Goal: Task Accomplishment & Management: Complete application form

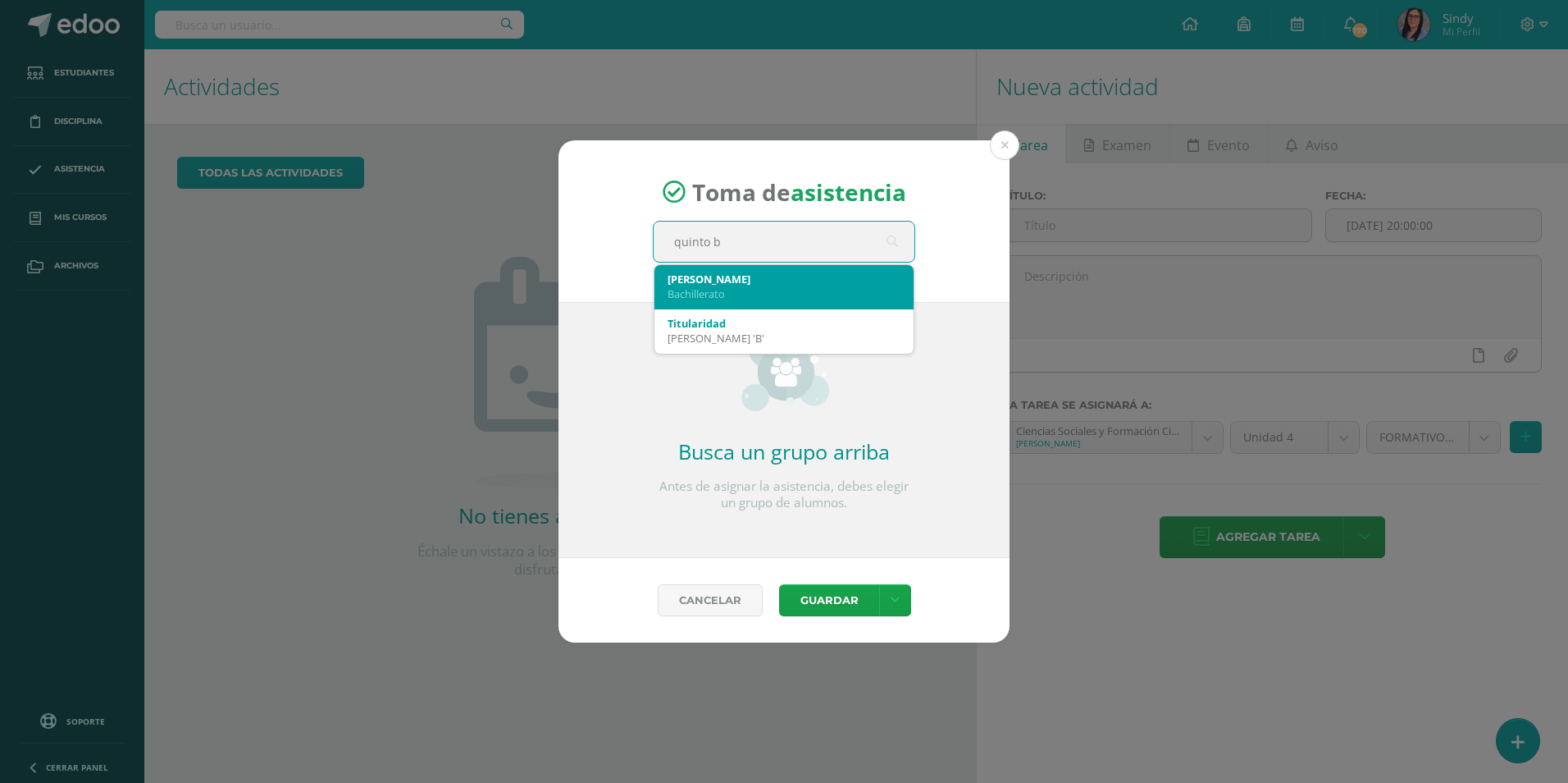
click at [737, 283] on div "Quinto B" at bounding box center [784, 279] width 233 height 15
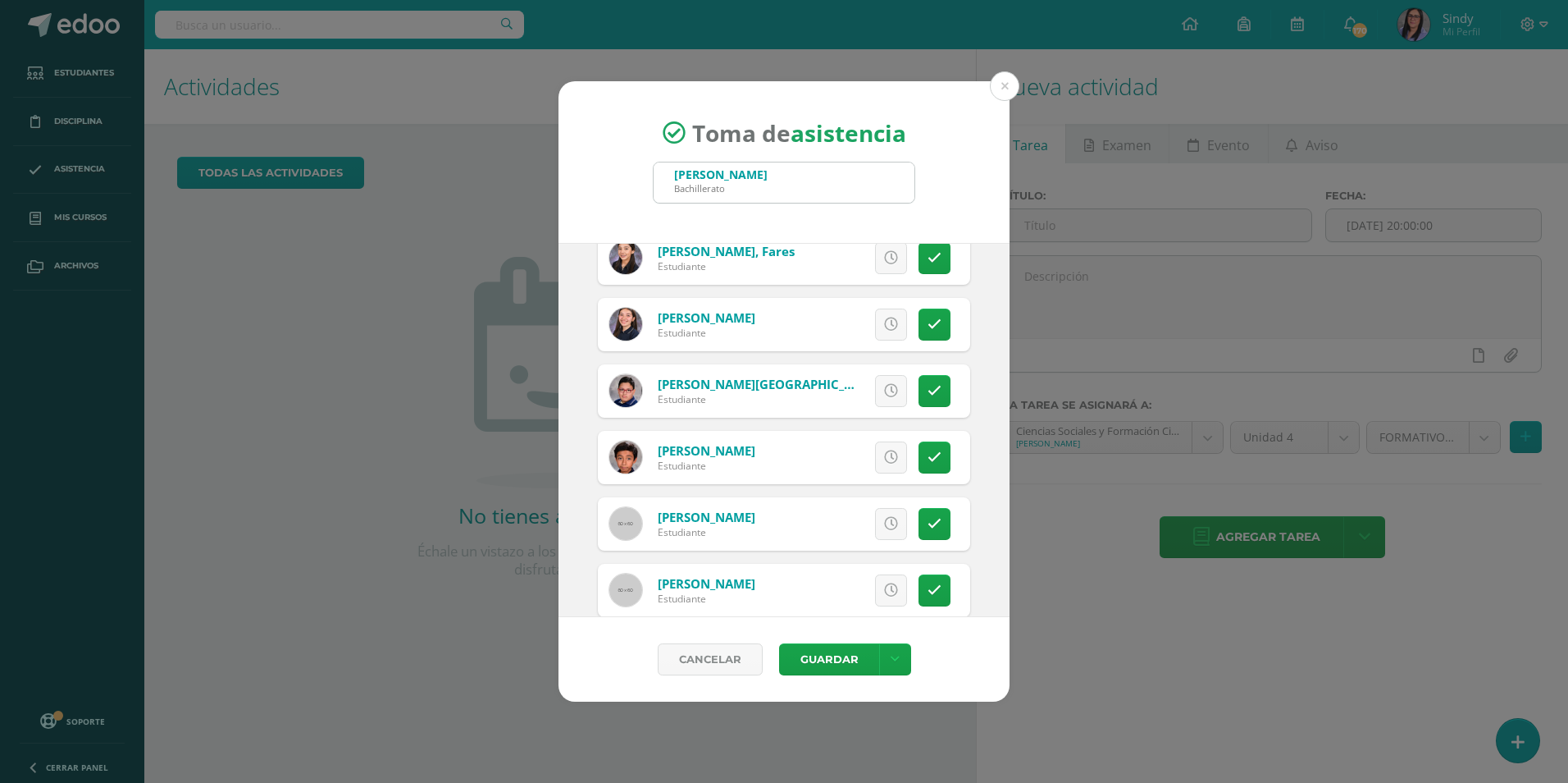
scroll to position [1231, 0]
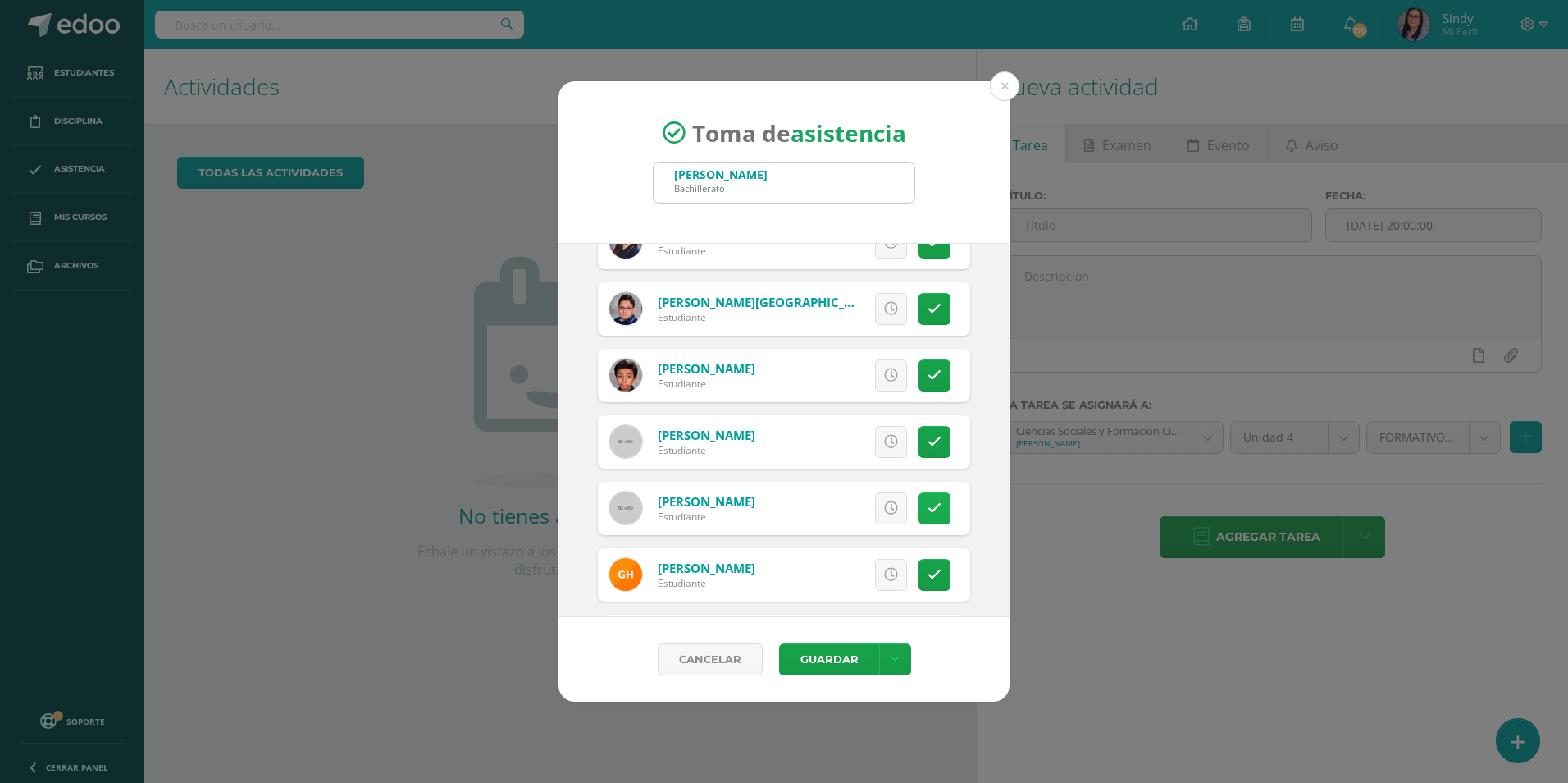
click at [919, 501] on link at bounding box center [934, 508] width 32 height 32
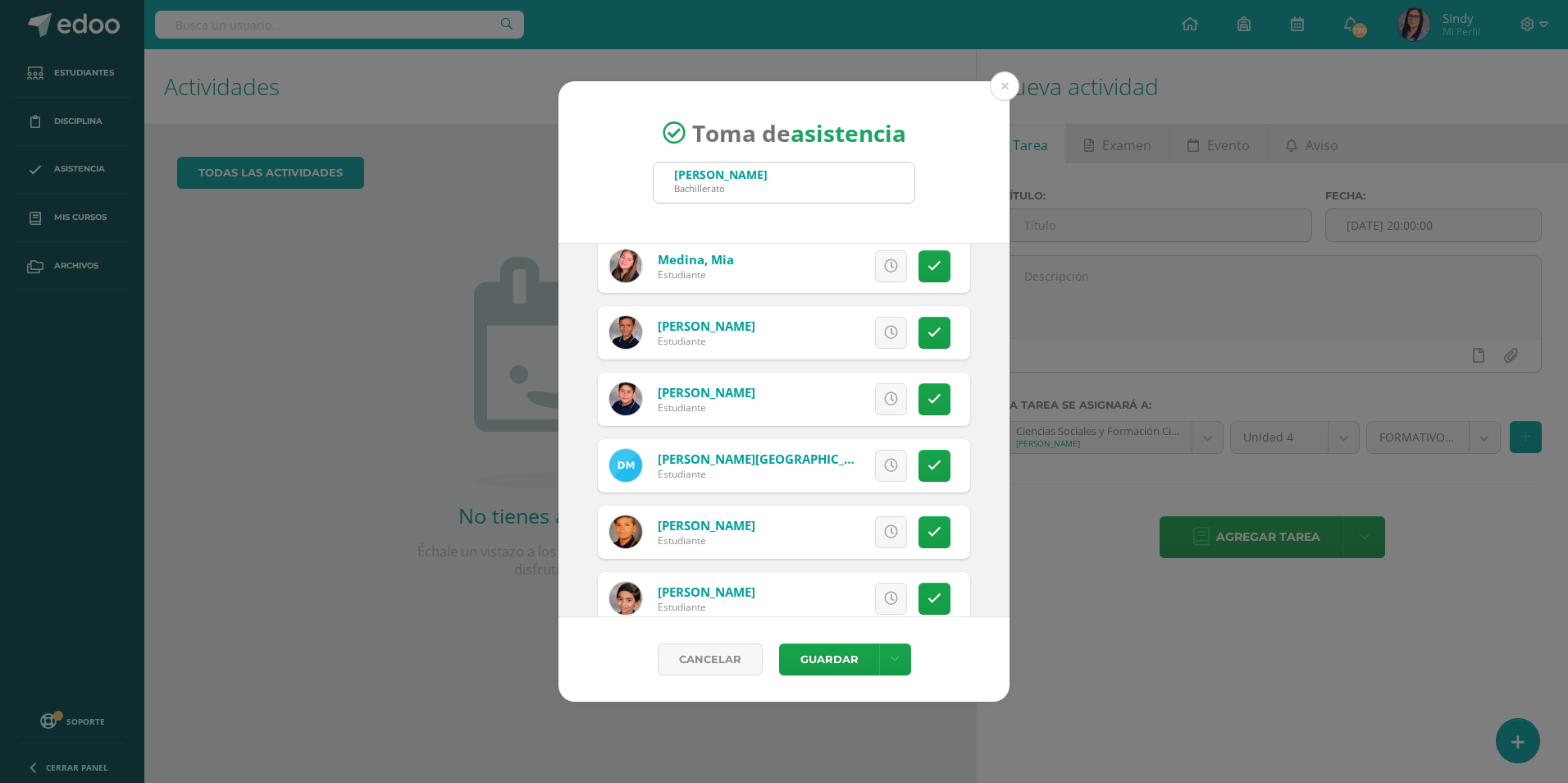
scroll to position [1887, 0]
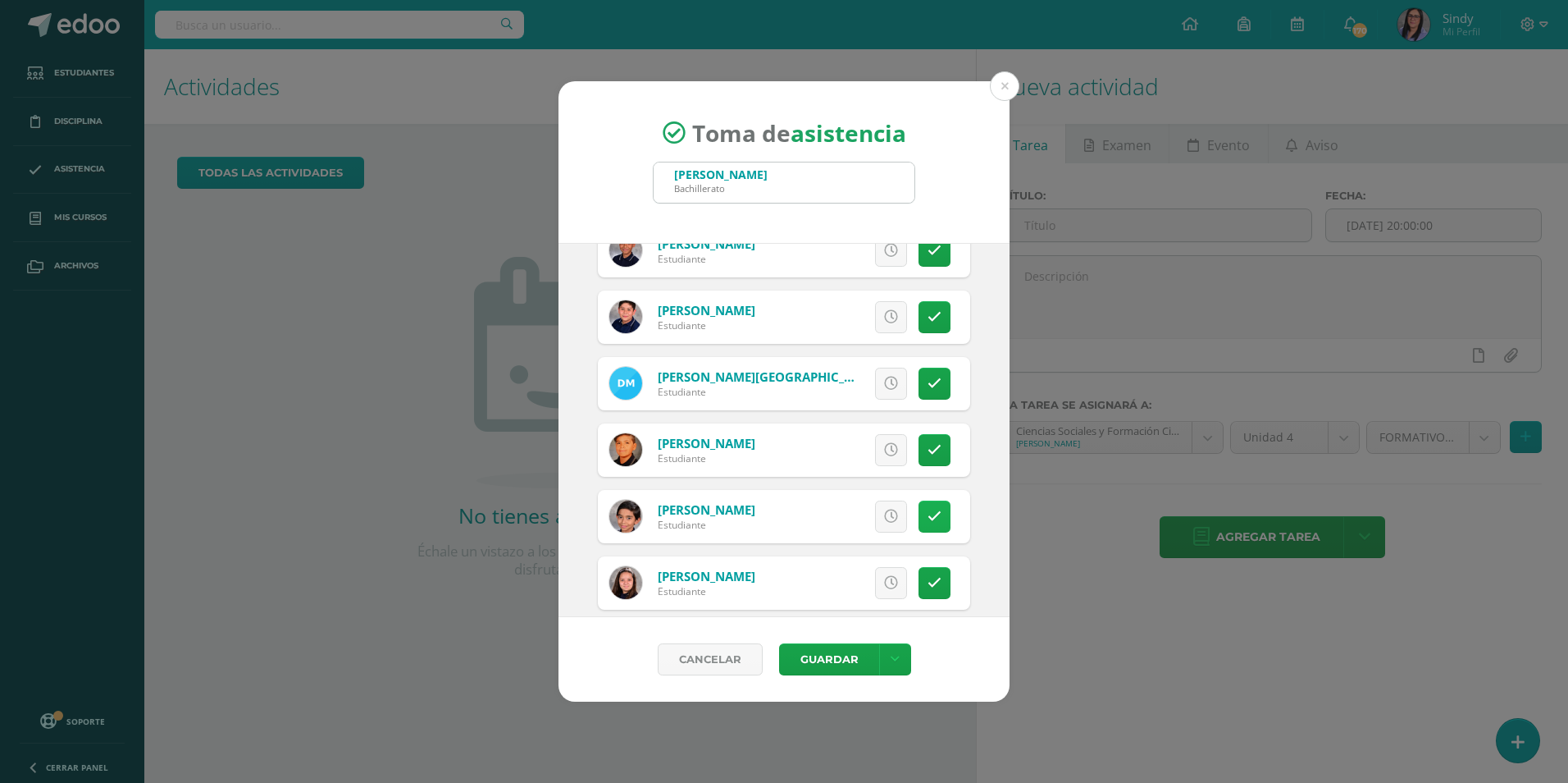
click at [928, 527] on link at bounding box center [934, 516] width 32 height 32
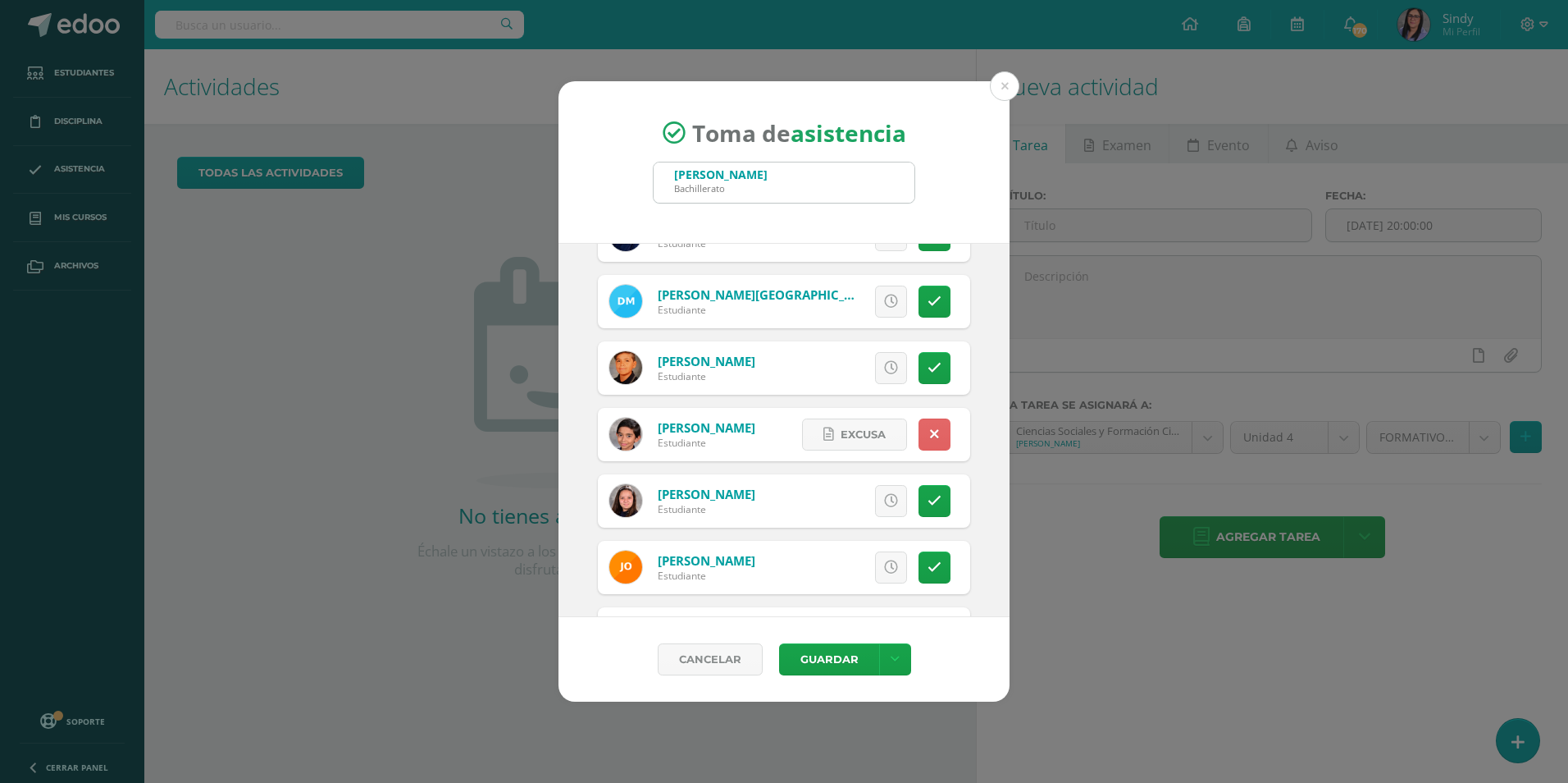
scroll to position [2051, 0]
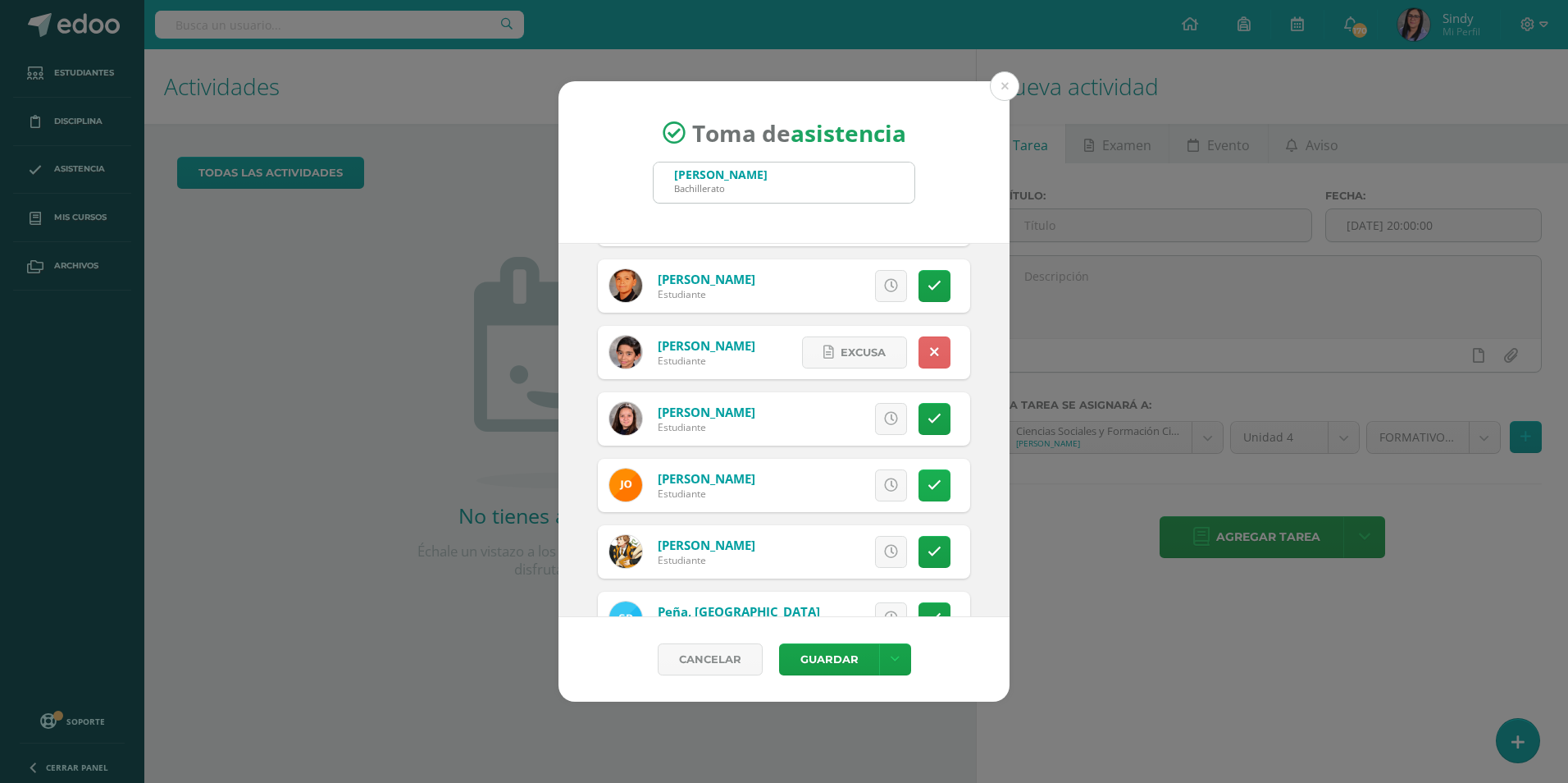
click at [928, 489] on icon at bounding box center [935, 485] width 14 height 14
click at [857, 485] on span "Excusa" at bounding box center [864, 485] width 45 height 30
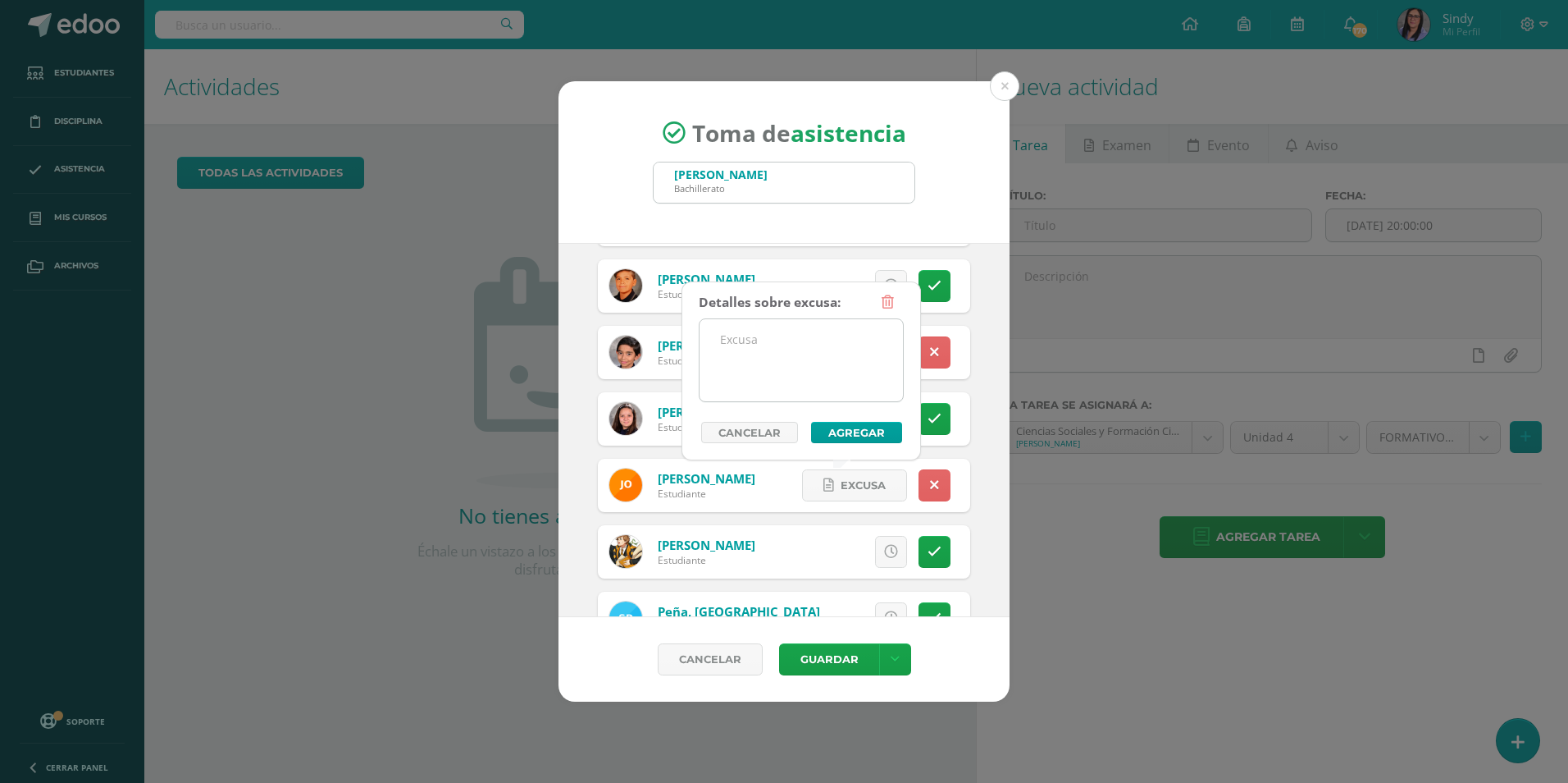
click at [765, 386] on textarea at bounding box center [802, 361] width 204 height 82
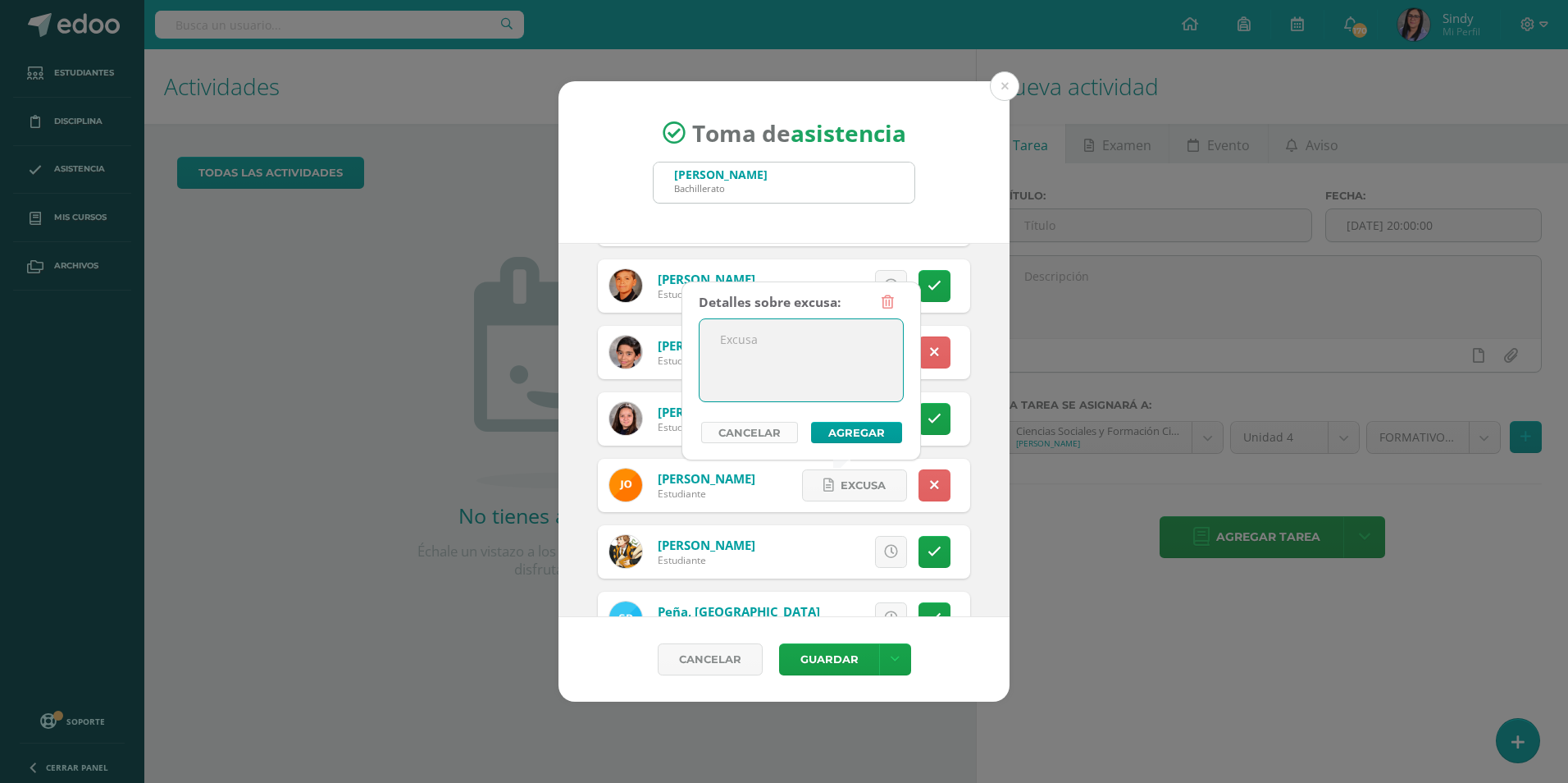
click at [765, 434] on link "Cancelar" at bounding box center [750, 432] width 97 height 21
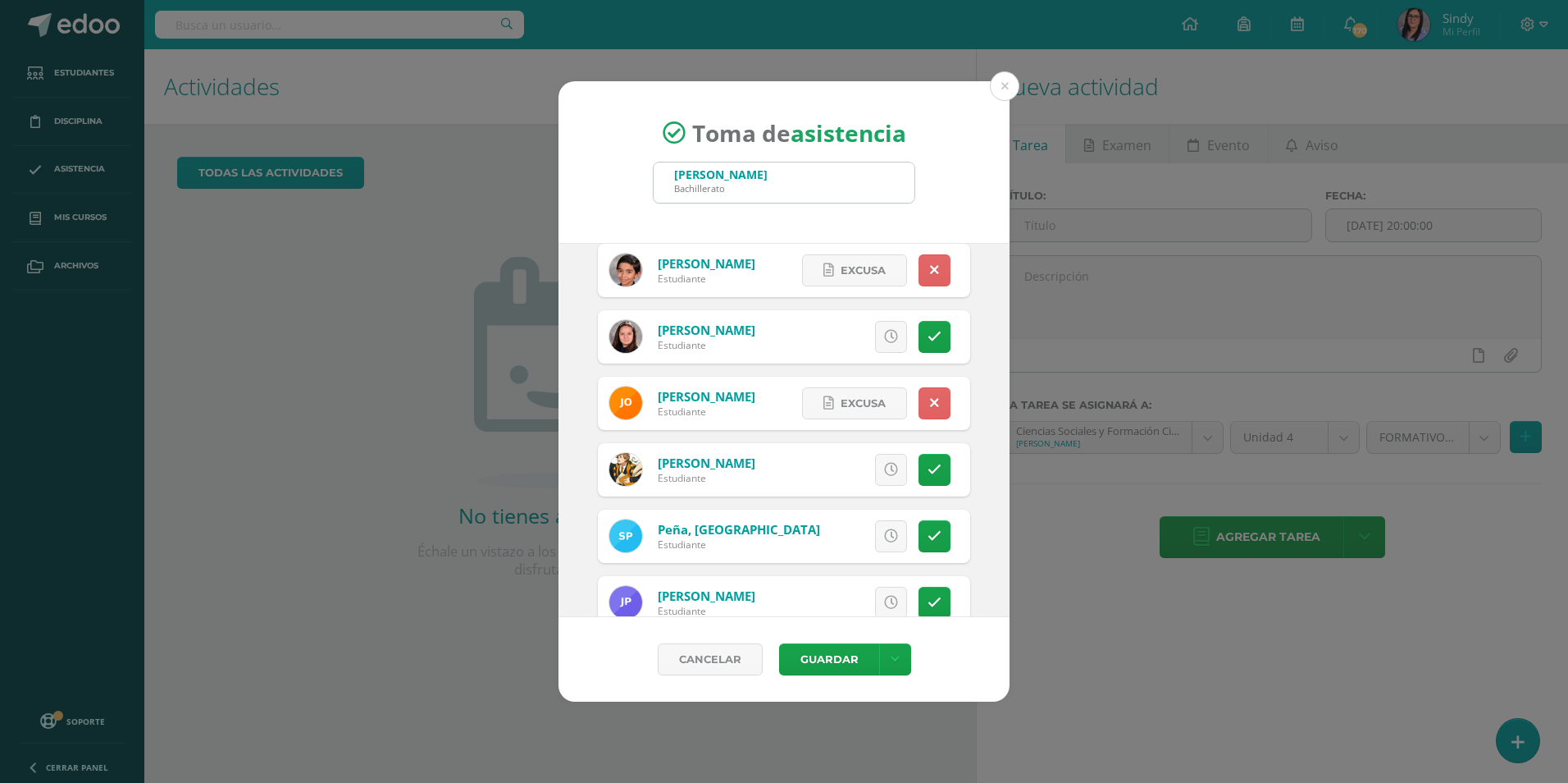
scroll to position [2216, 0]
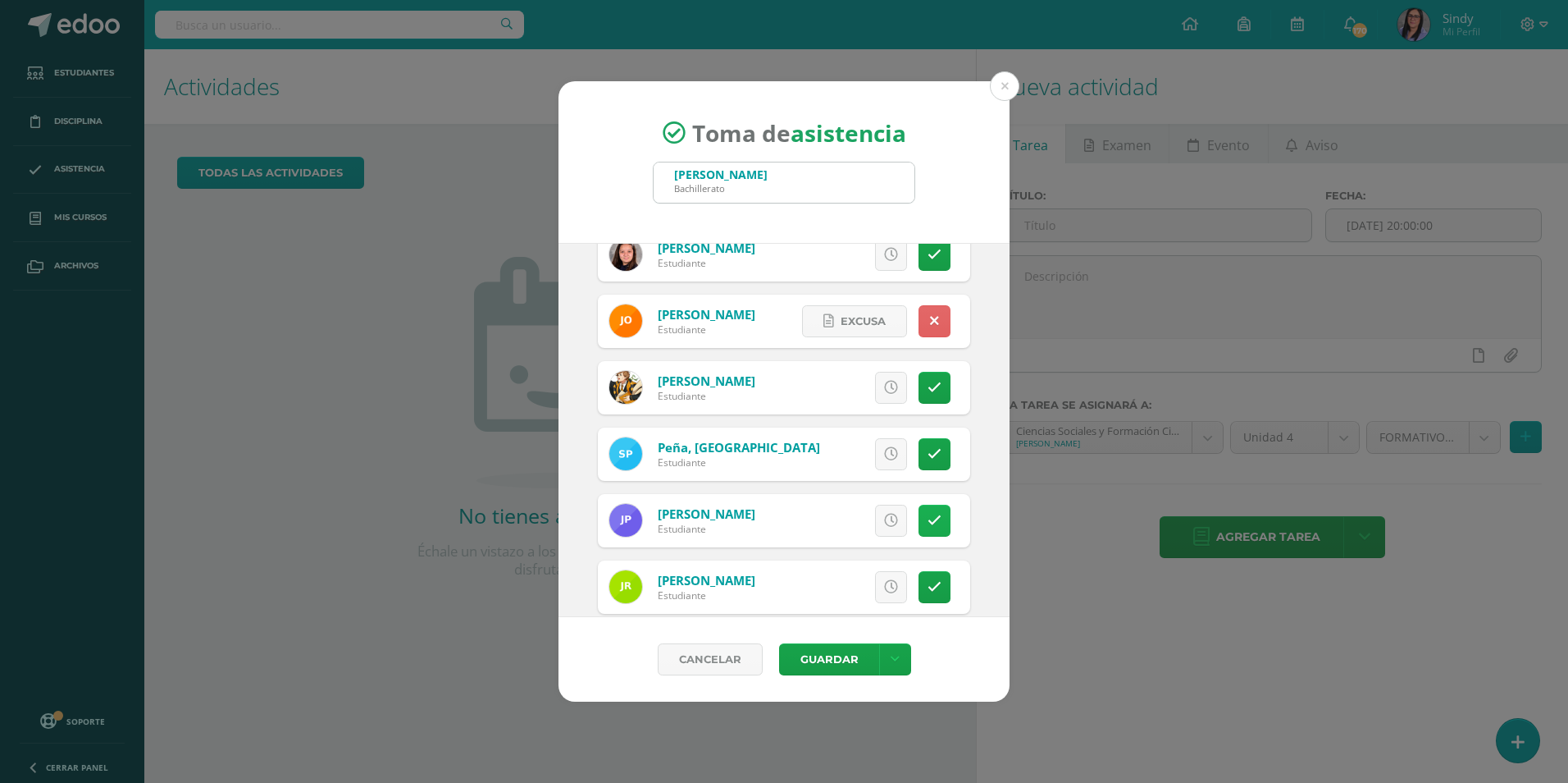
click at [919, 516] on link at bounding box center [934, 520] width 32 height 32
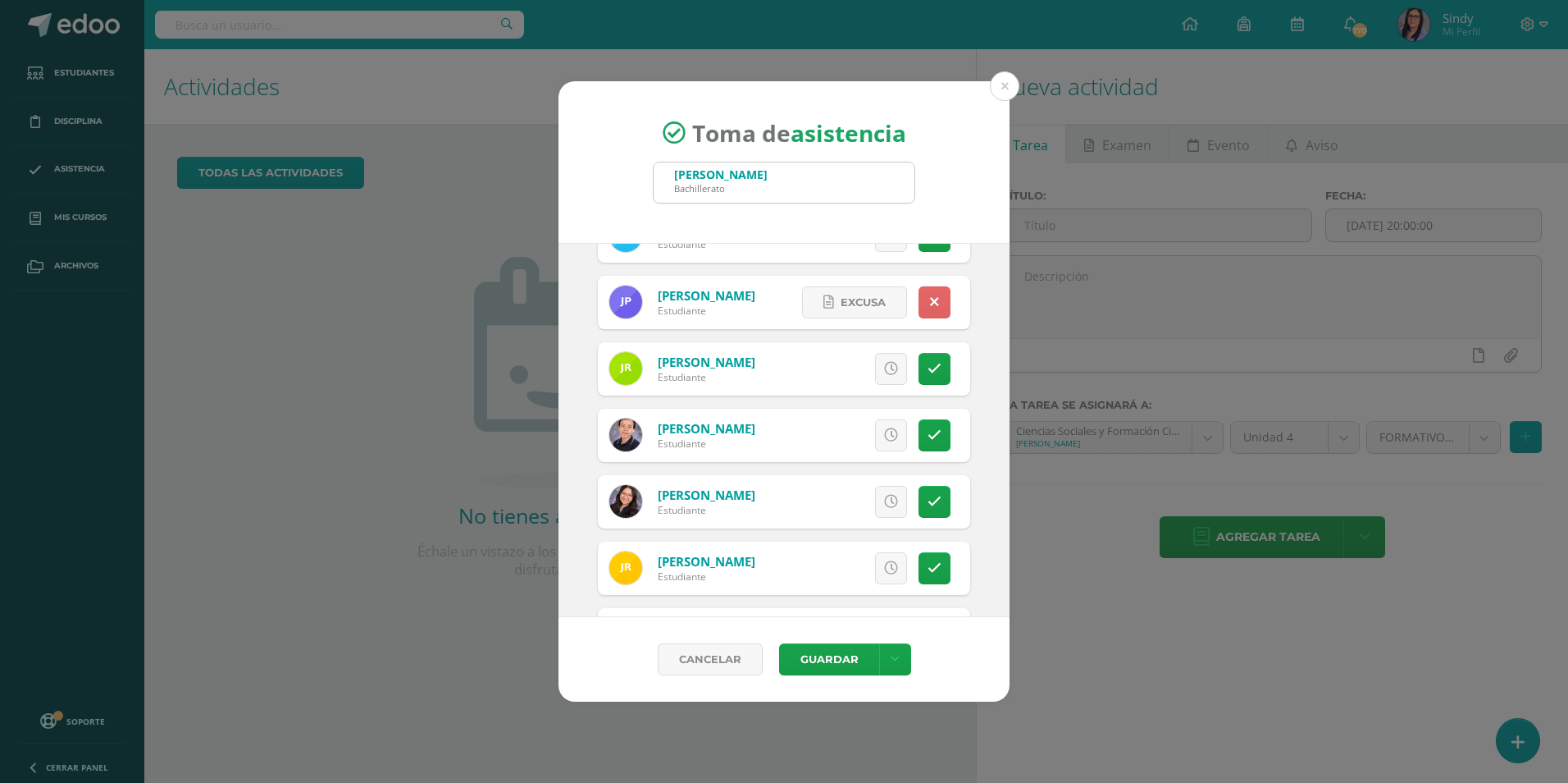
scroll to position [2462, 0]
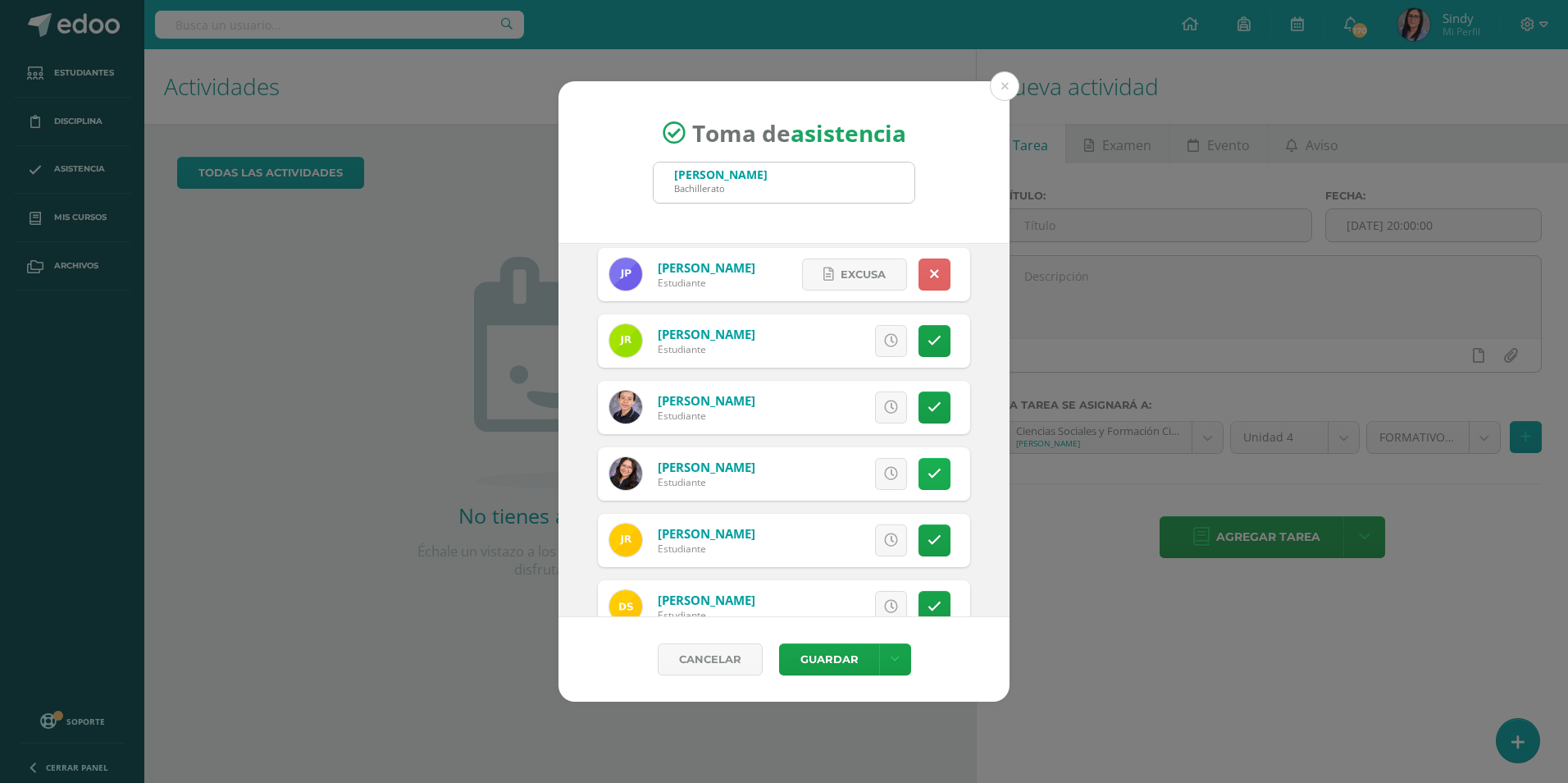
click at [928, 475] on icon at bounding box center [935, 474] width 14 height 14
click at [824, 479] on icon at bounding box center [829, 474] width 10 height 14
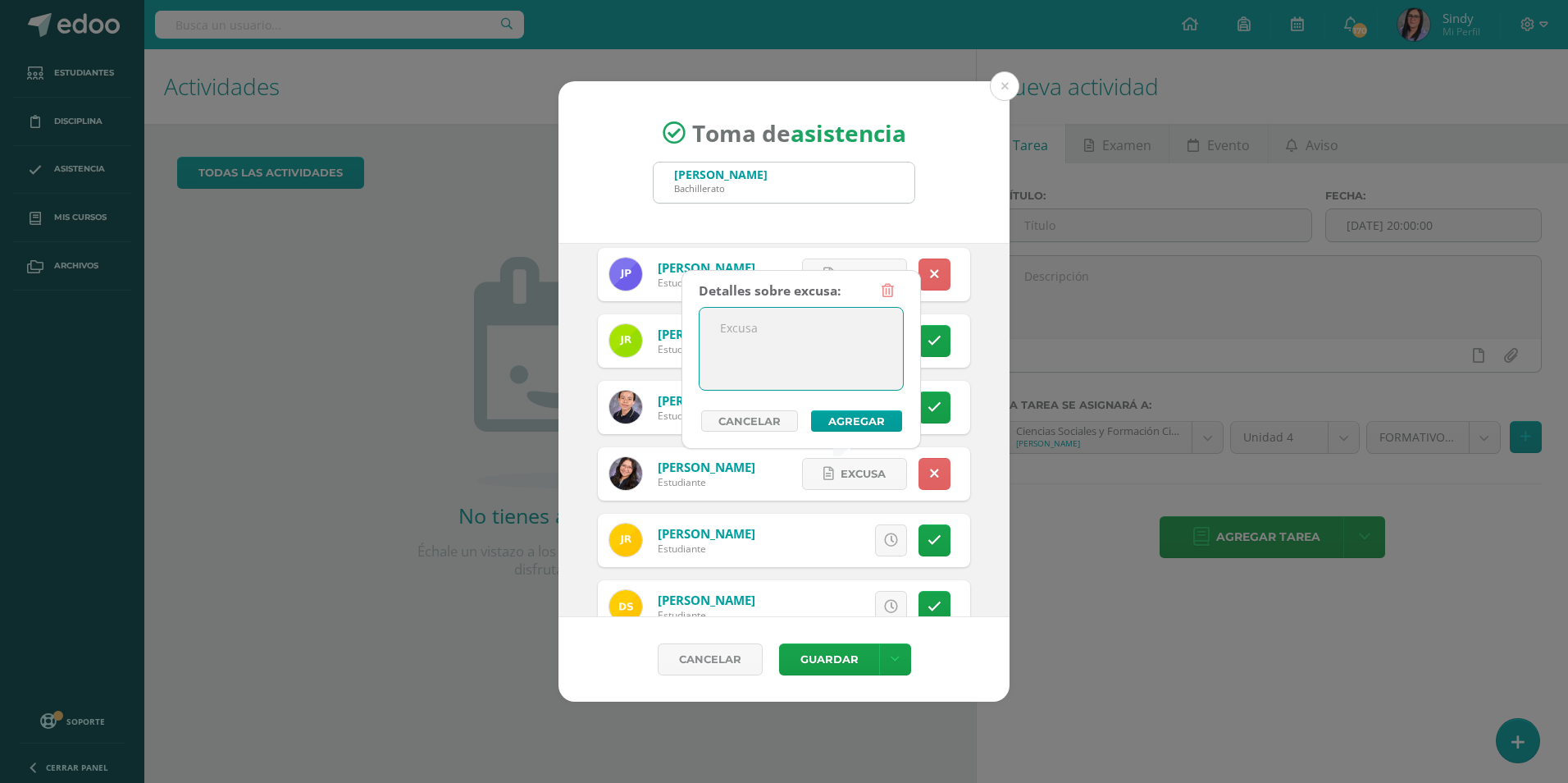
click at [795, 375] on textarea at bounding box center [802, 348] width 204 height 82
type textarea "u"
type textarea "Universidad"
click at [845, 426] on button "Agregar" at bounding box center [857, 421] width 91 height 21
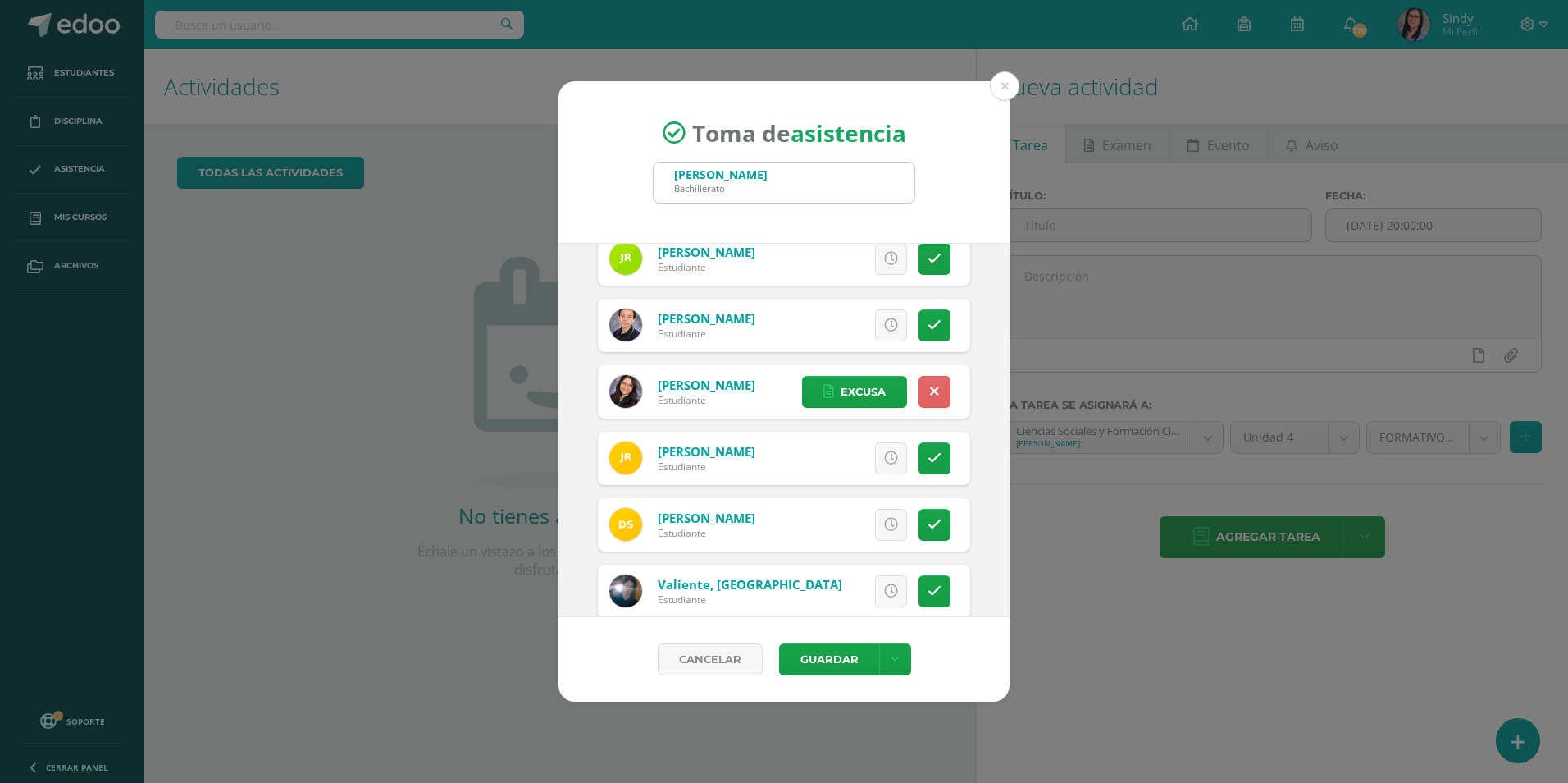
scroll to position [2704, 0]
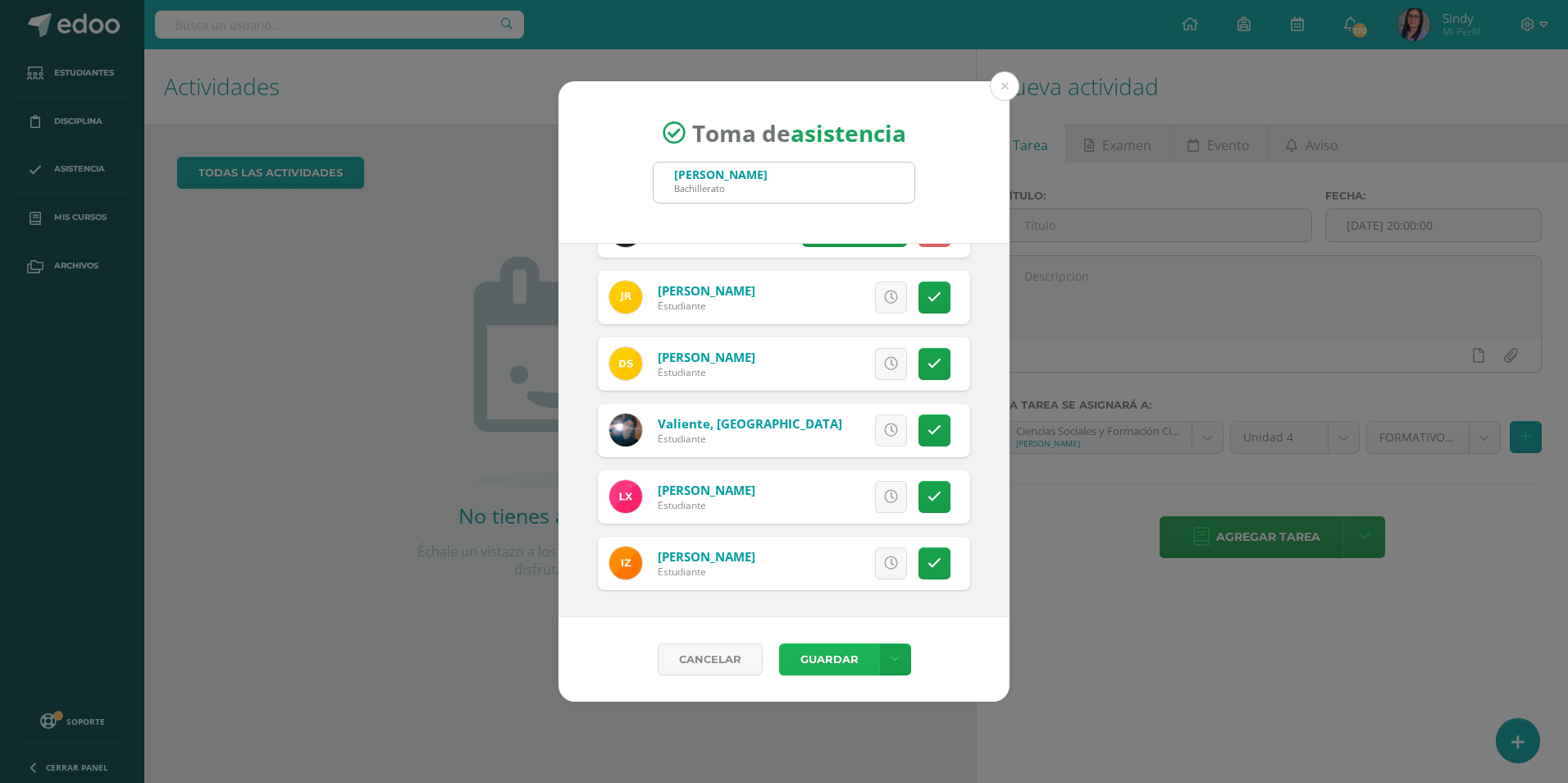
click at [802, 653] on button "Guardar" at bounding box center [829, 659] width 100 height 32
